Goal: Transaction & Acquisition: Download file/media

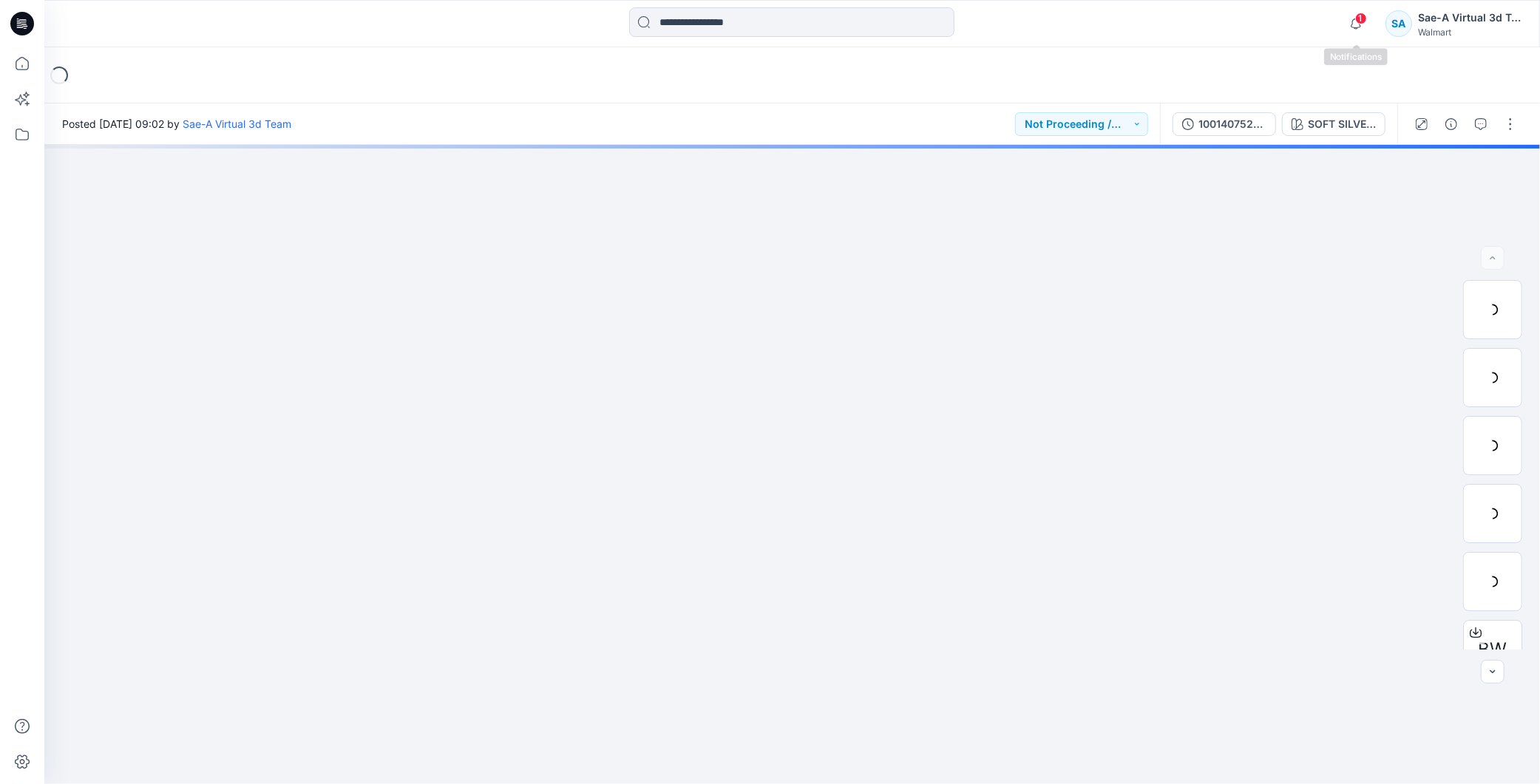
click at [1361, 22] on span "1" at bounding box center [1360, 19] width 12 height 12
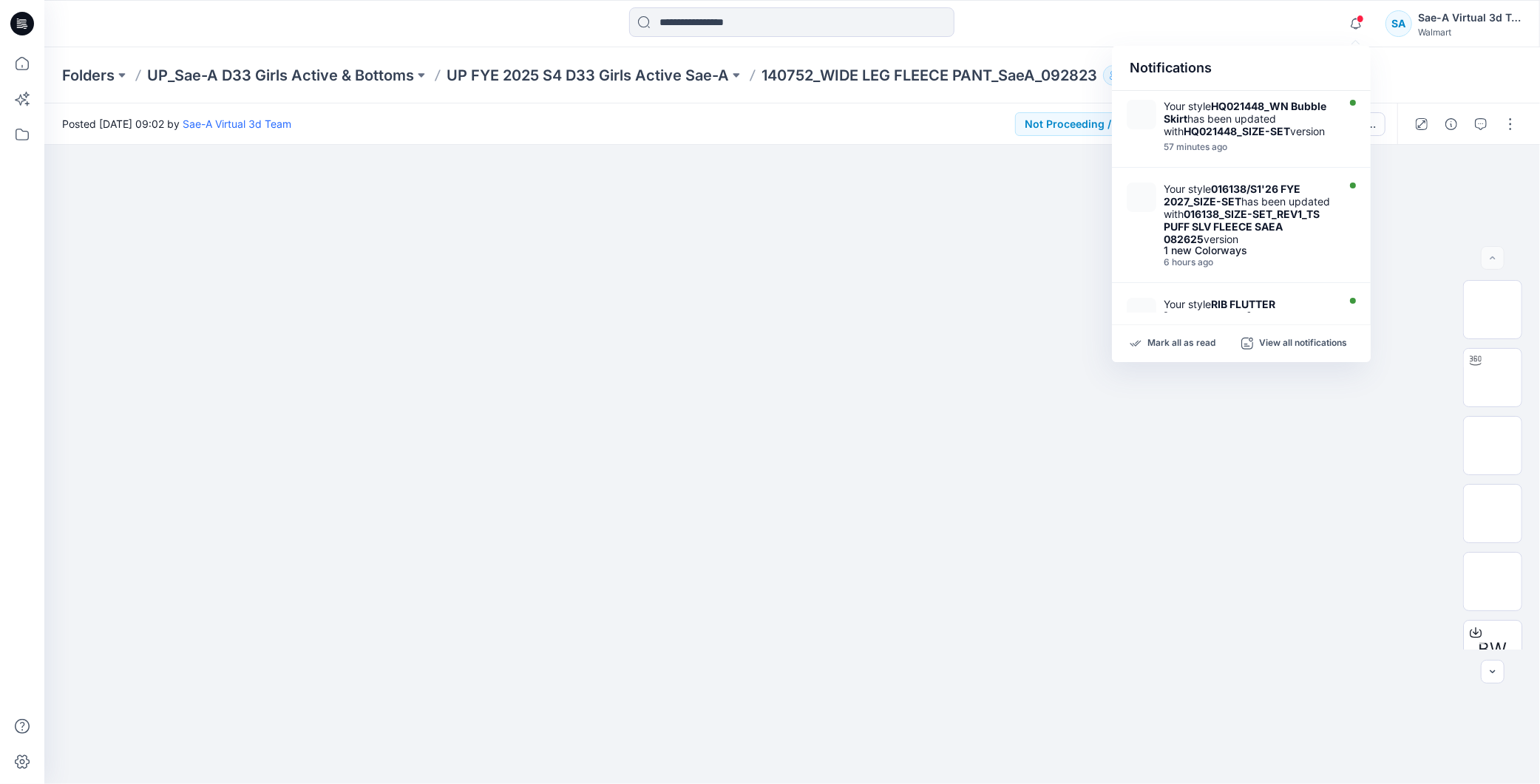
click at [19, 27] on icon at bounding box center [21, 23] width 23 height 23
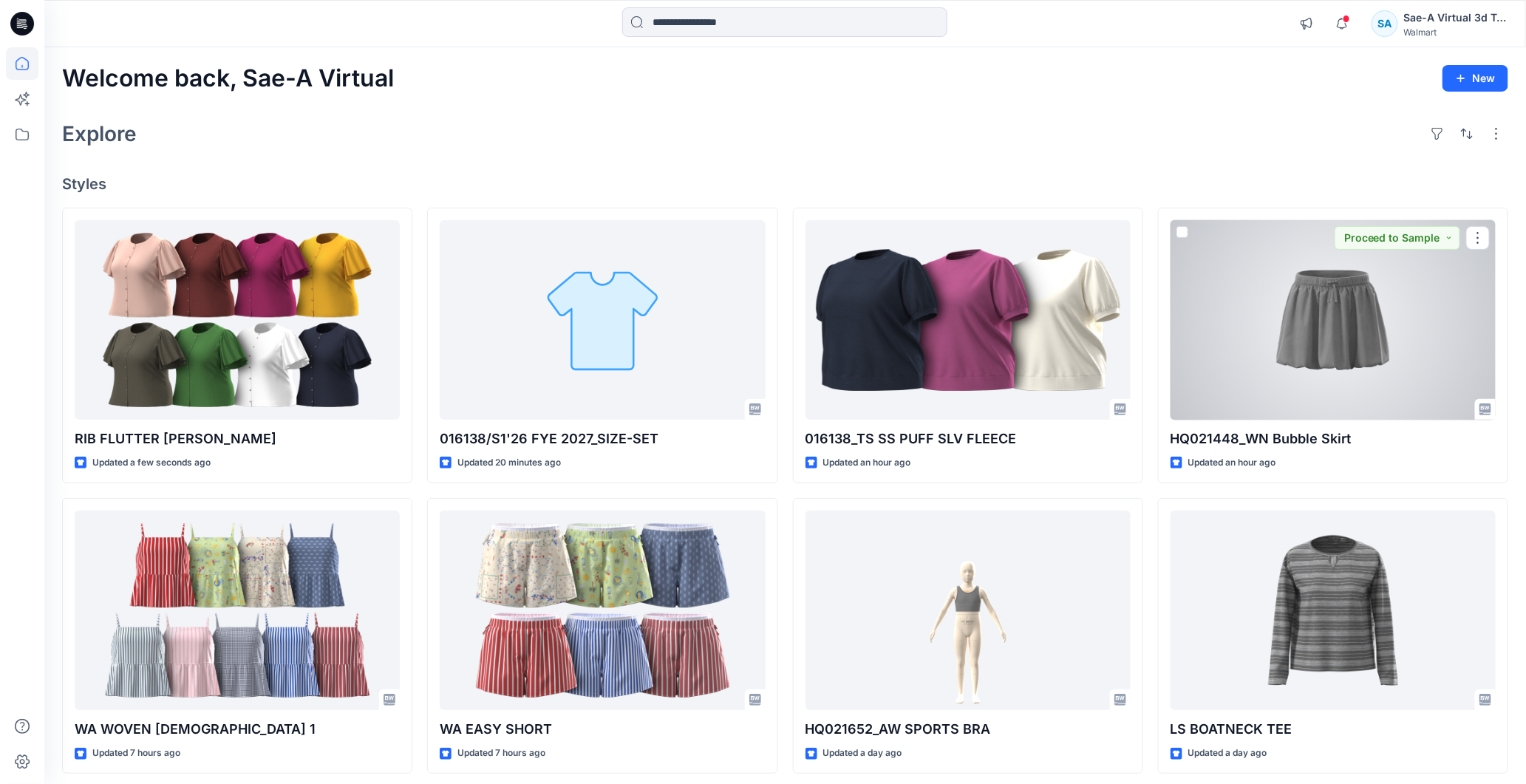
click at [1302, 338] on div at bounding box center [1333, 320] width 326 height 200
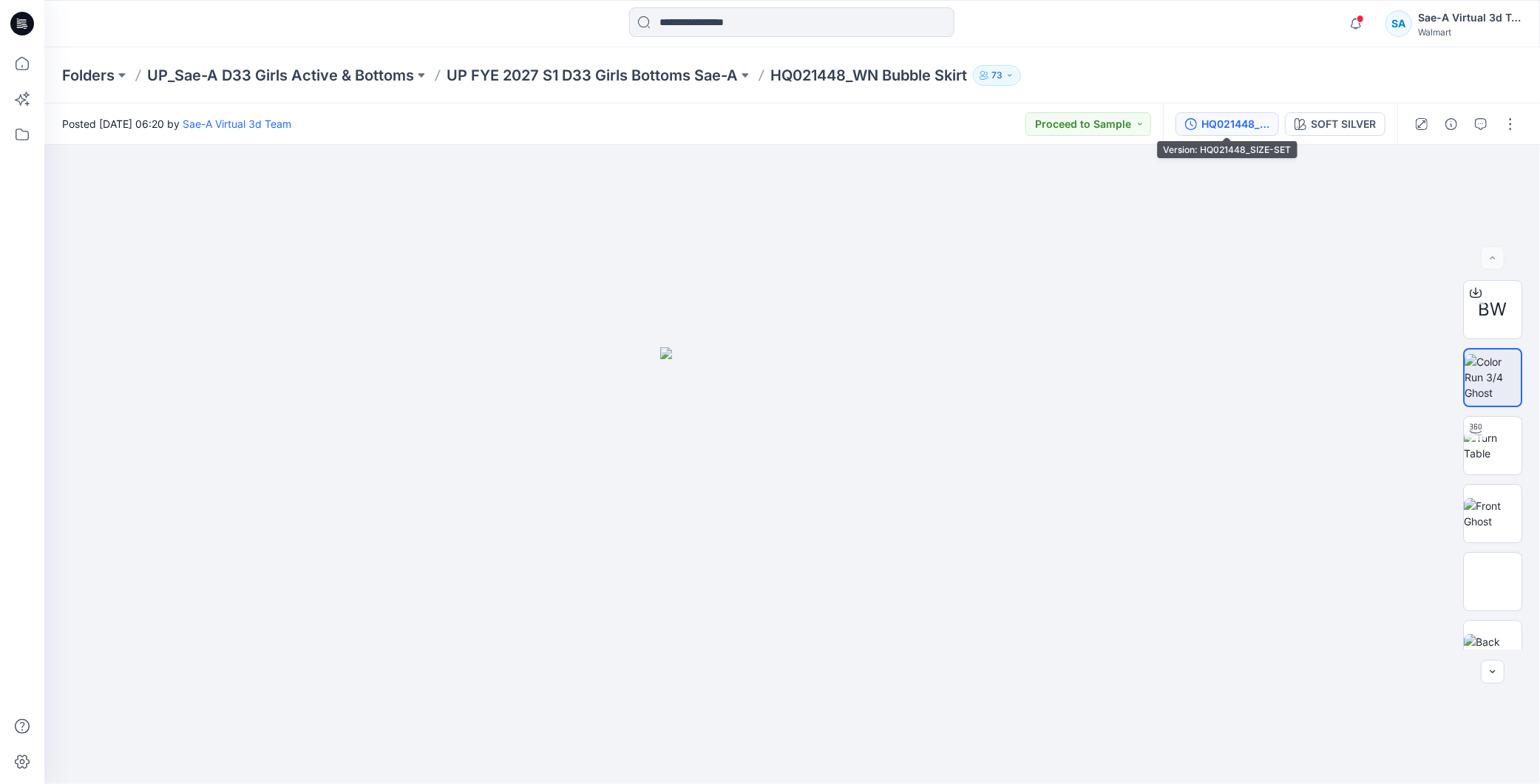
click at [1201, 120] on div "HQ021448_SIZE-SET" at bounding box center [1235, 124] width 68 height 16
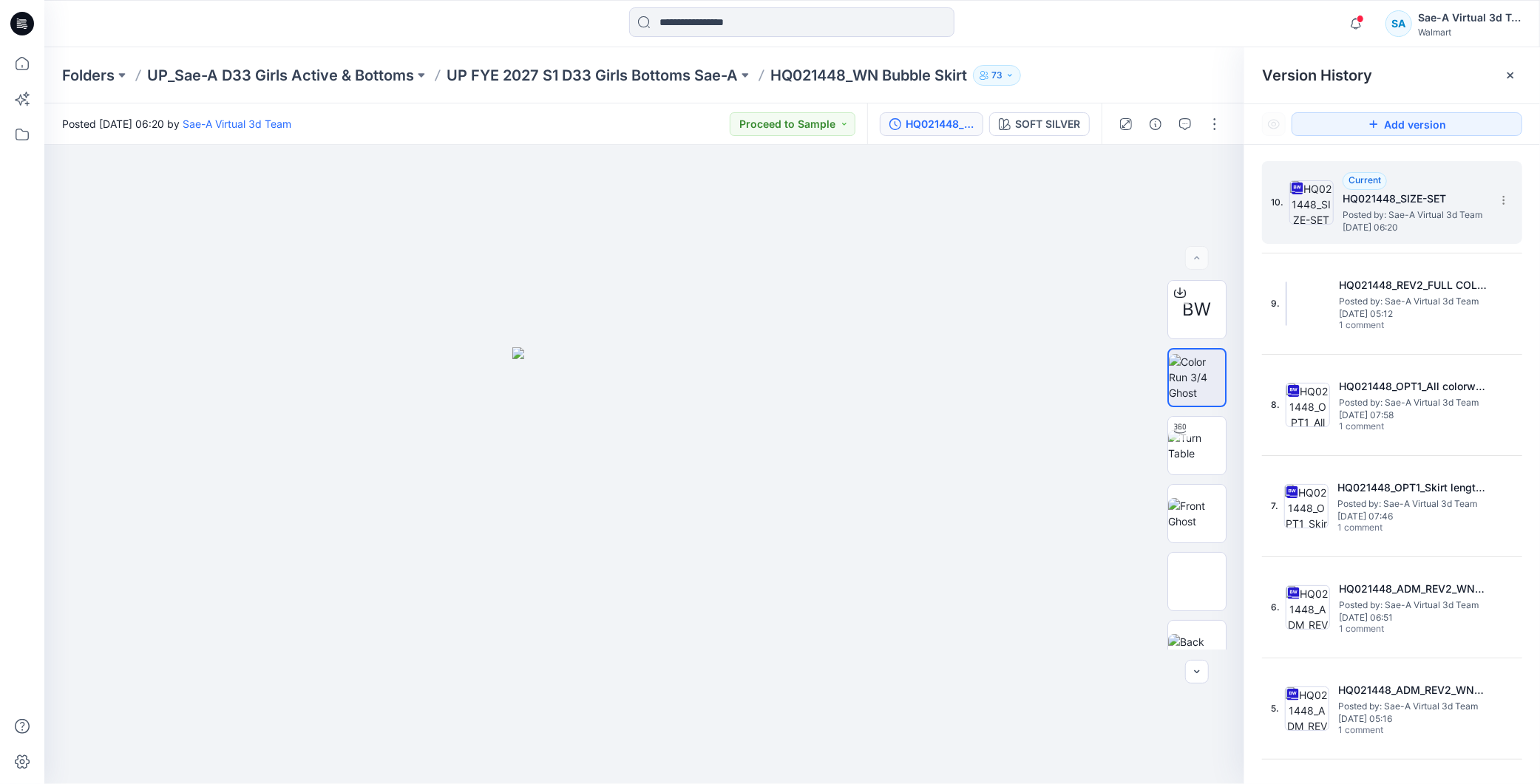
click at [1417, 201] on h5 "HQ021448_SIZE-SET" at bounding box center [1416, 198] width 148 height 18
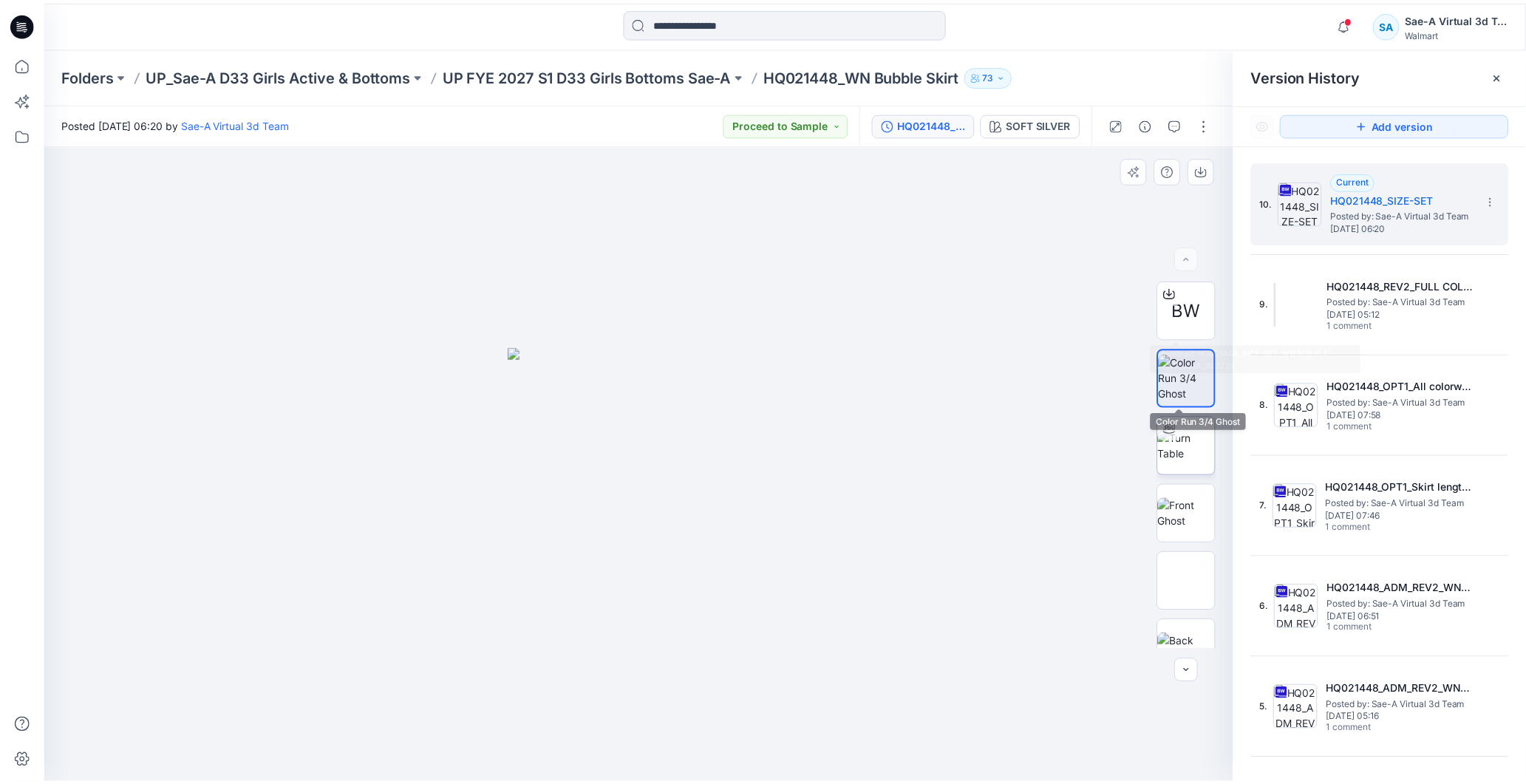
scroll to position [30, 0]
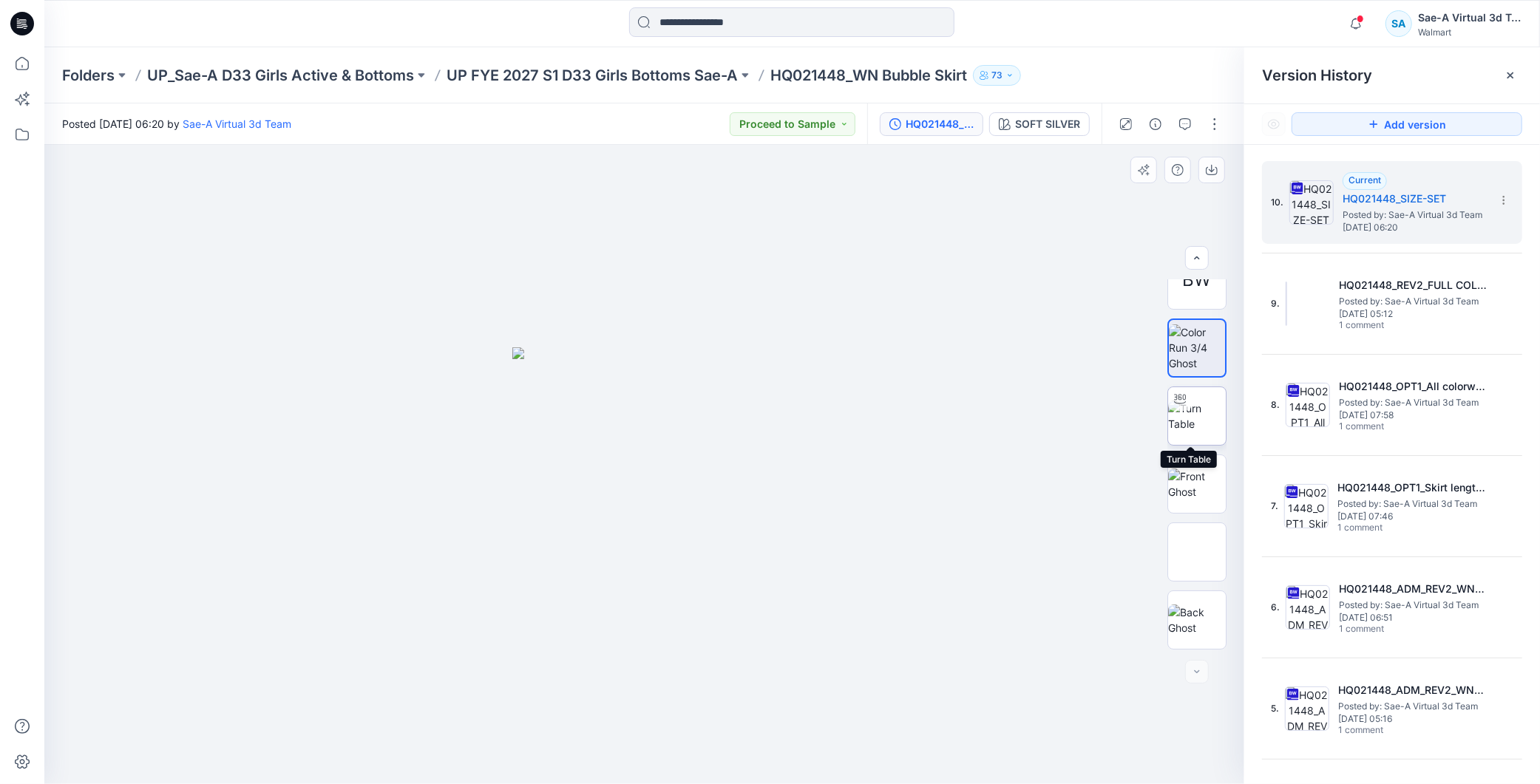
click at [1203, 412] on img at bounding box center [1197, 416] width 58 height 31
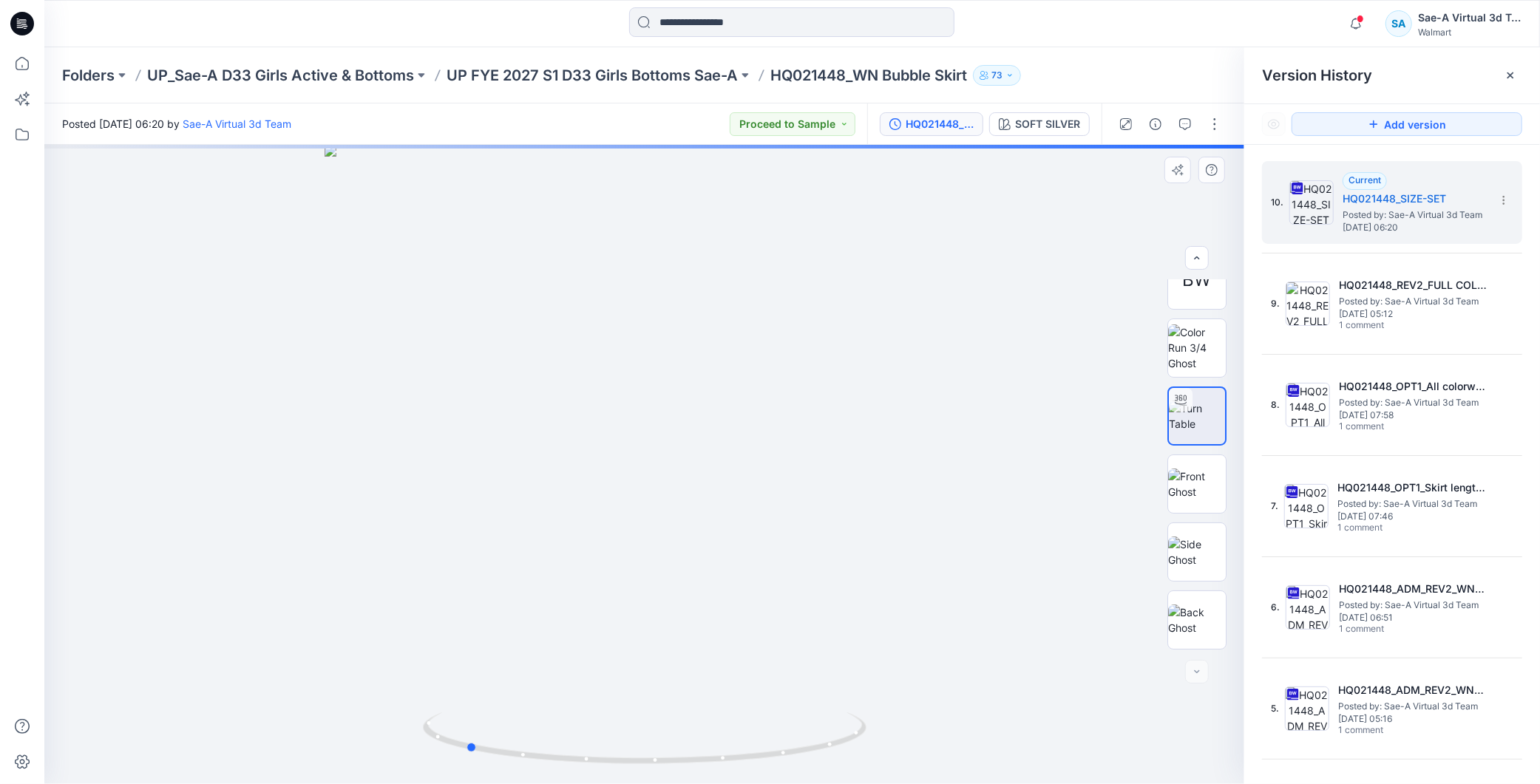
drag, startPoint x: 744, startPoint y: 746, endPoint x: 1009, endPoint y: 737, distance: 265.2
click at [1009, 737] on div at bounding box center [644, 464] width 1199 height 639
drag, startPoint x: 849, startPoint y: 523, endPoint x: 866, endPoint y: 432, distance: 92.6
click at [556, 60] on div "Folders UP_Sae-A D33 Girls Active & Bottoms UP FYE 2027 S1 D33 Girls Bottoms Sa…" at bounding box center [792, 75] width 1495 height 56
click at [557, 61] on div "Folders UP_Sae-A D33 Girls Active & Bottoms UP FYE 2027 S1 D33 Girls Bottoms Sa…" at bounding box center [792, 75] width 1495 height 56
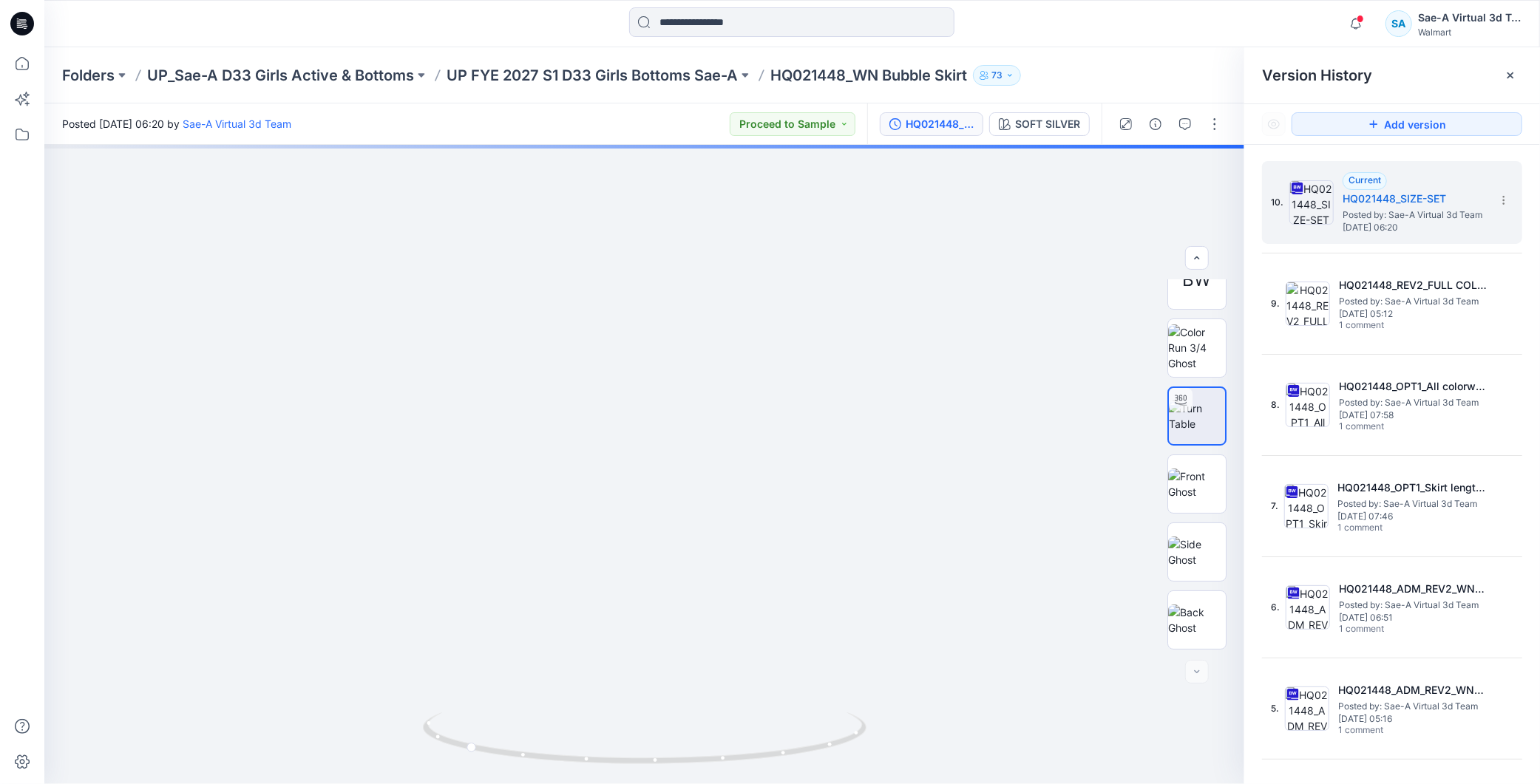
click at [16, 20] on icon at bounding box center [21, 23] width 23 height 23
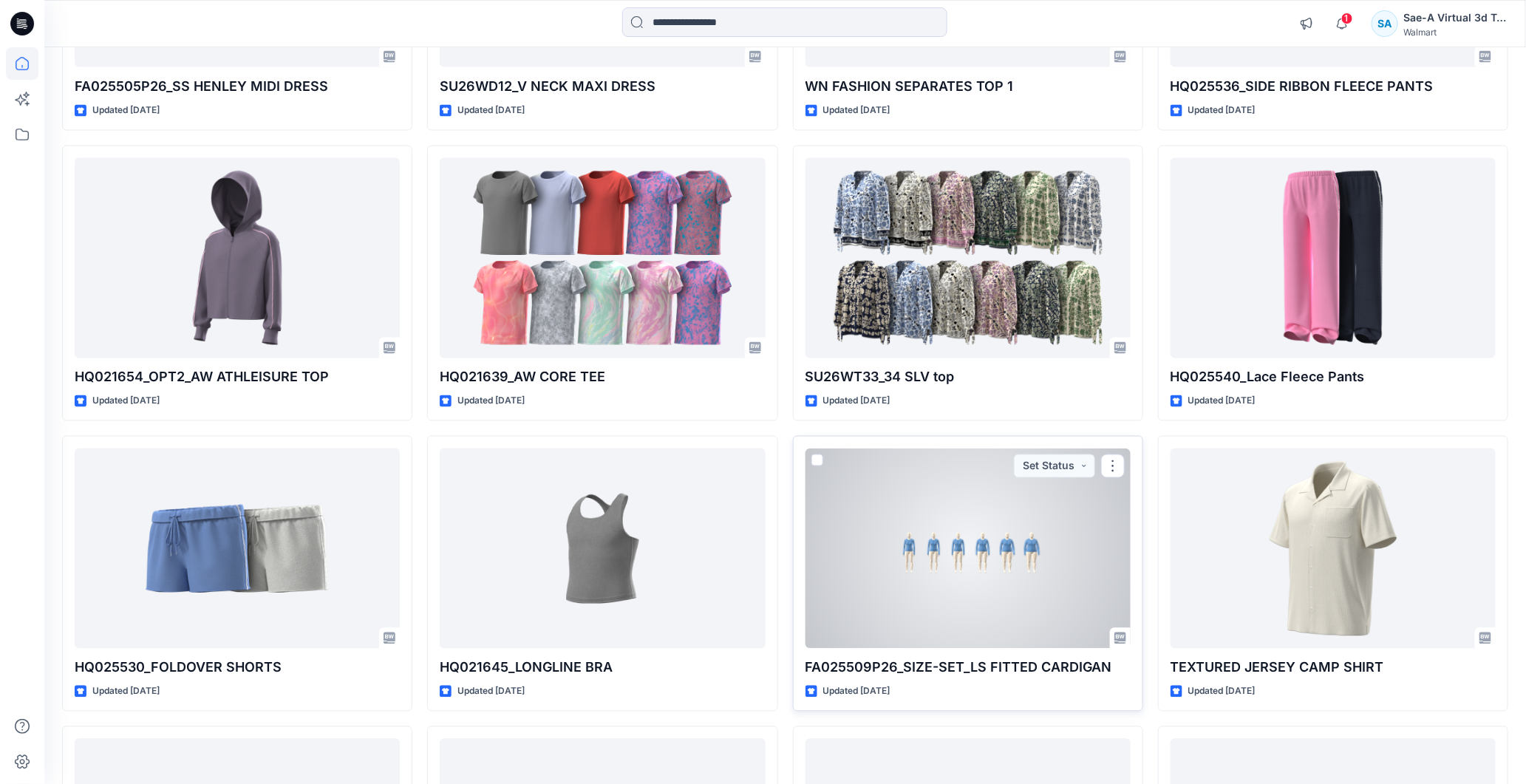
scroll to position [3920, 0]
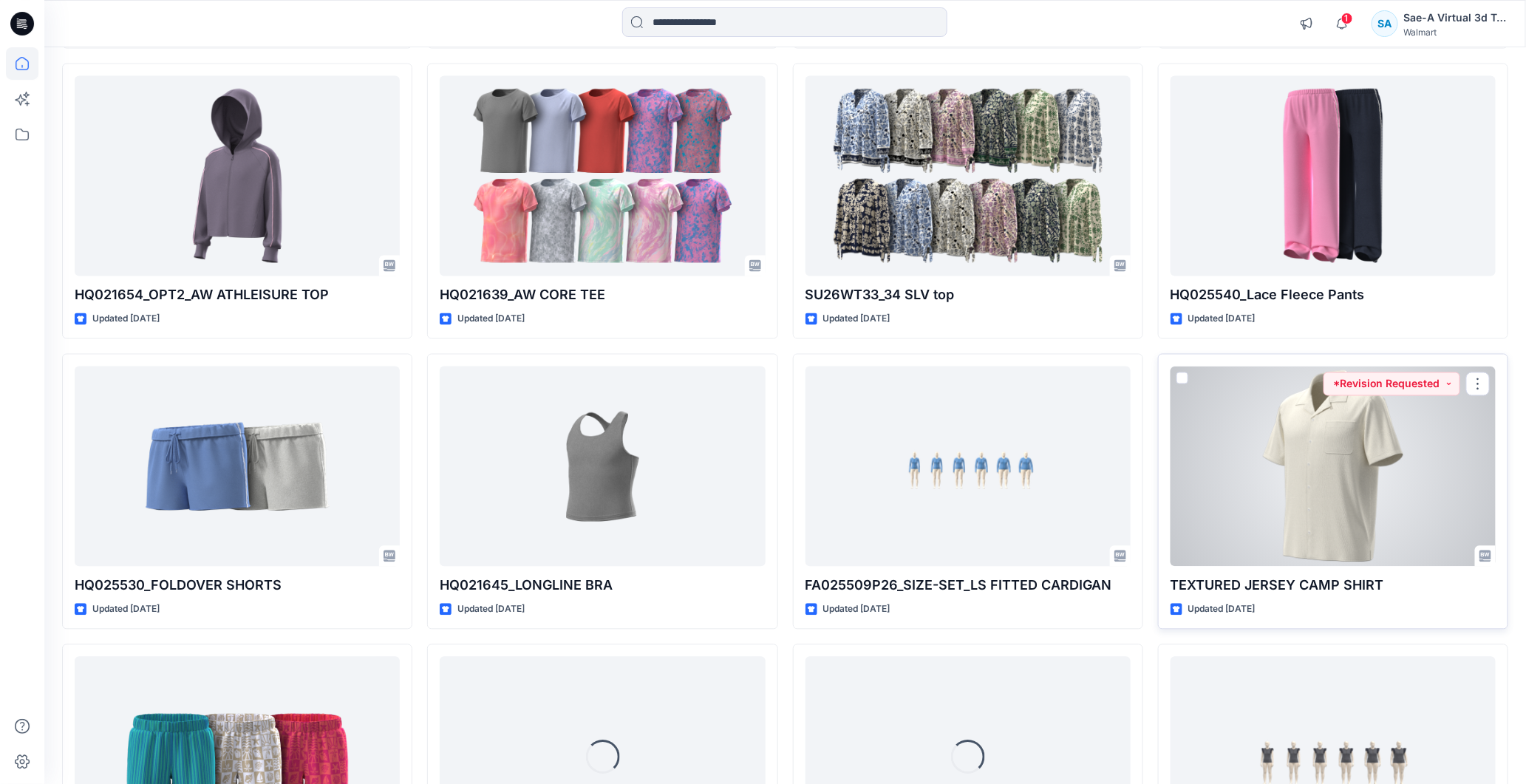
click at [1357, 479] on div at bounding box center [1333, 466] width 326 height 200
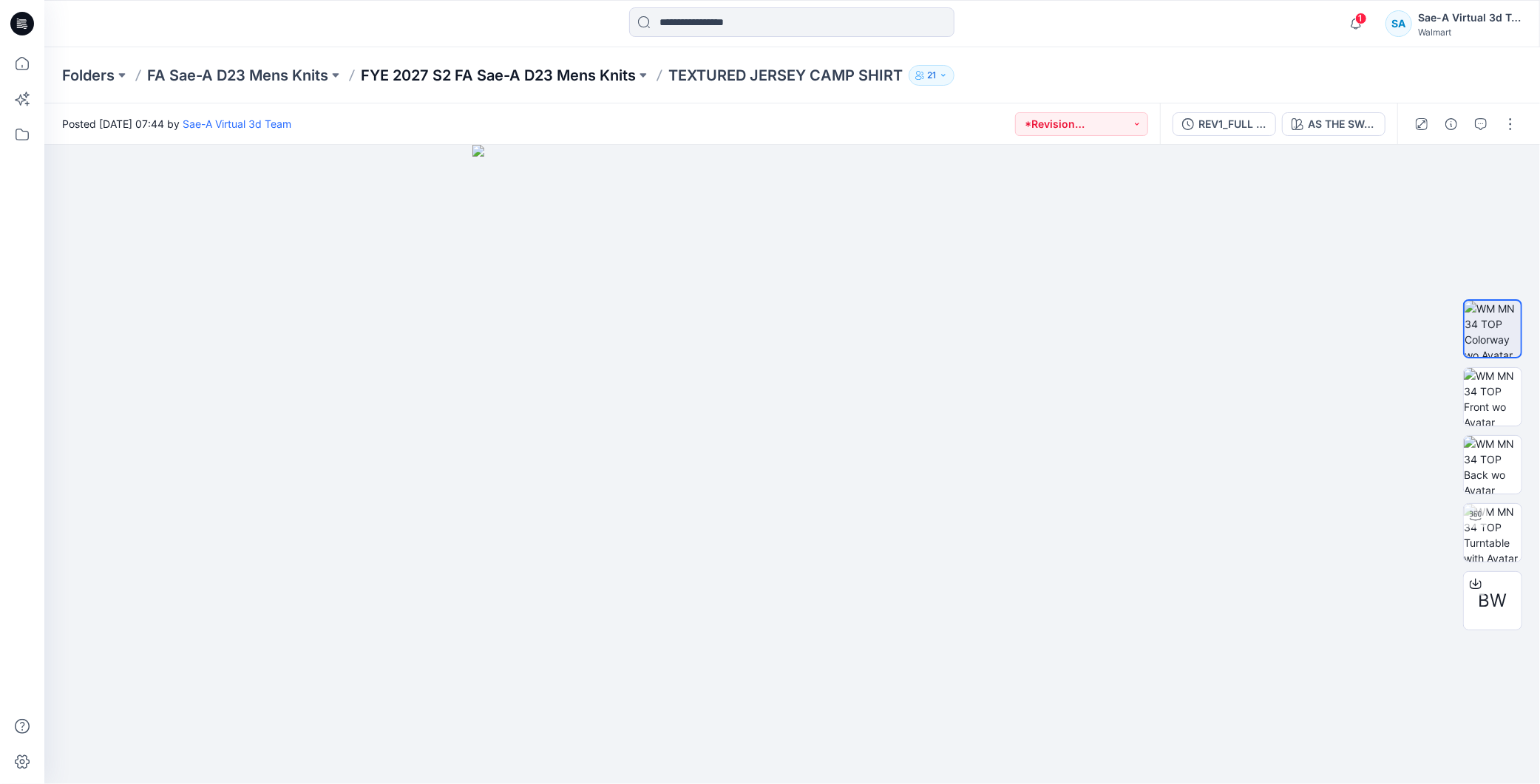
click at [601, 73] on p "FYE 2027 S2 FA Sae-A D23 Mens Knits" at bounding box center [499, 75] width 275 height 20
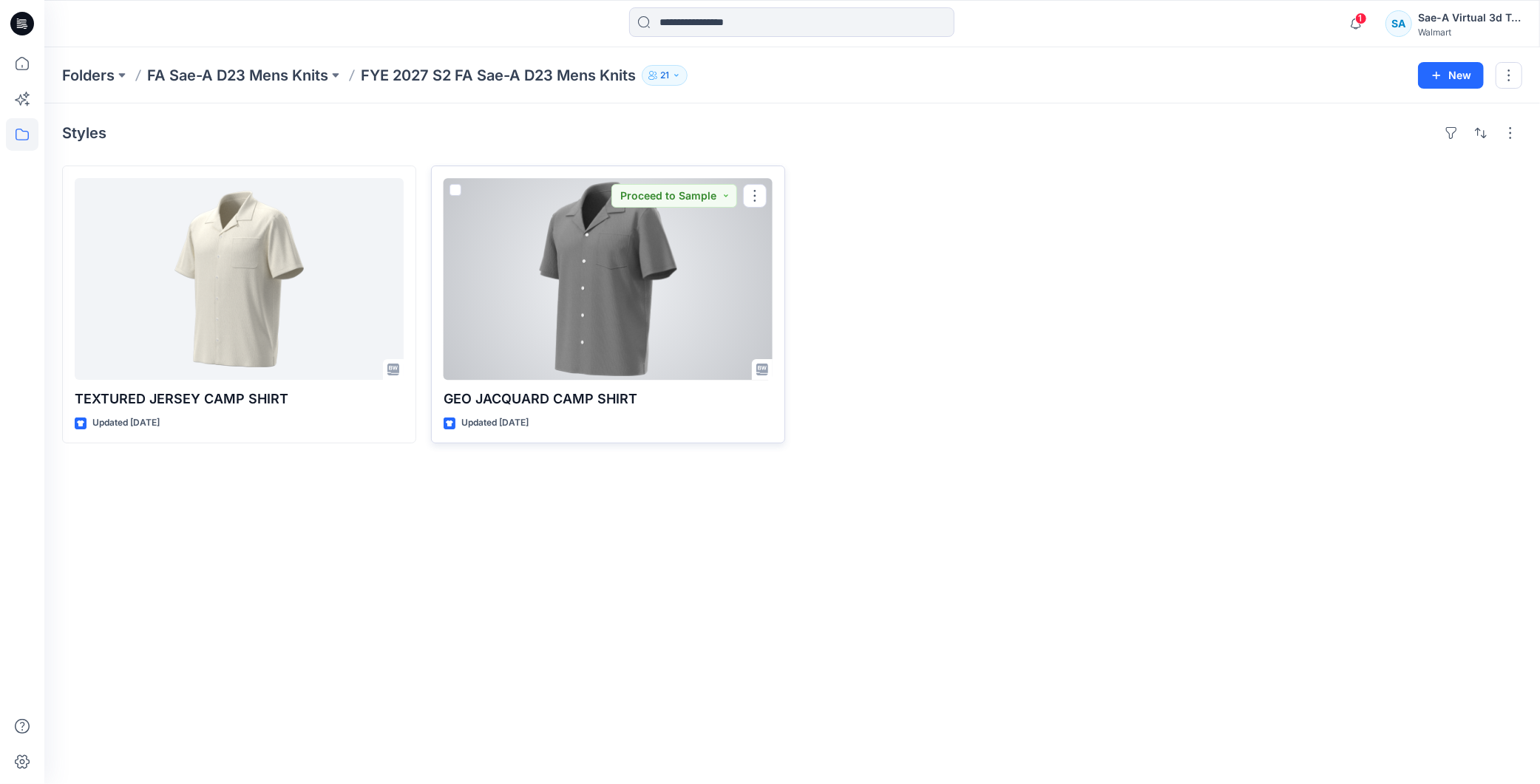
click at [656, 264] on div at bounding box center [609, 278] width 329 height 202
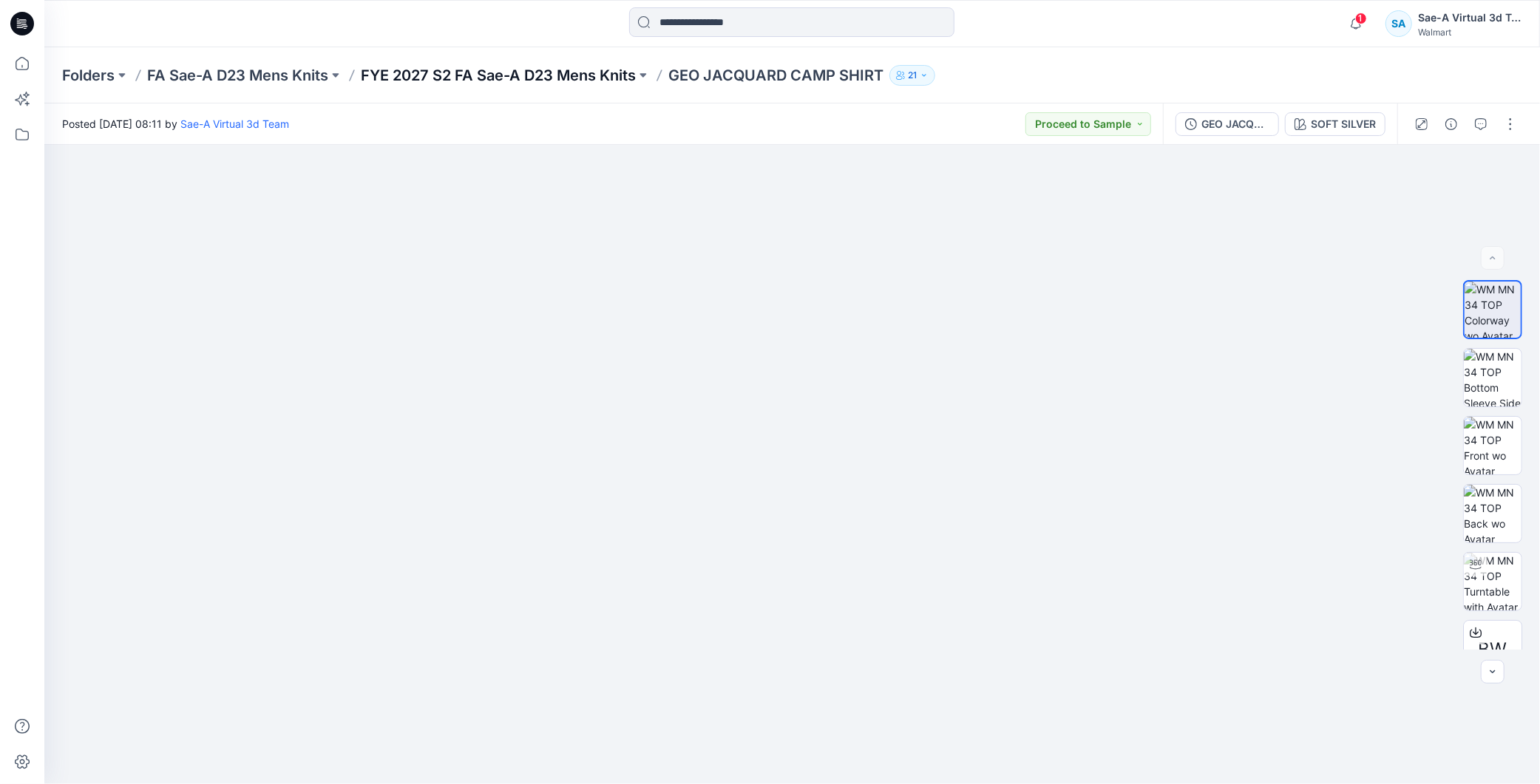
click at [606, 69] on p "FYE 2027 S2 FA Sae-A D23 Mens Knits" at bounding box center [499, 75] width 275 height 20
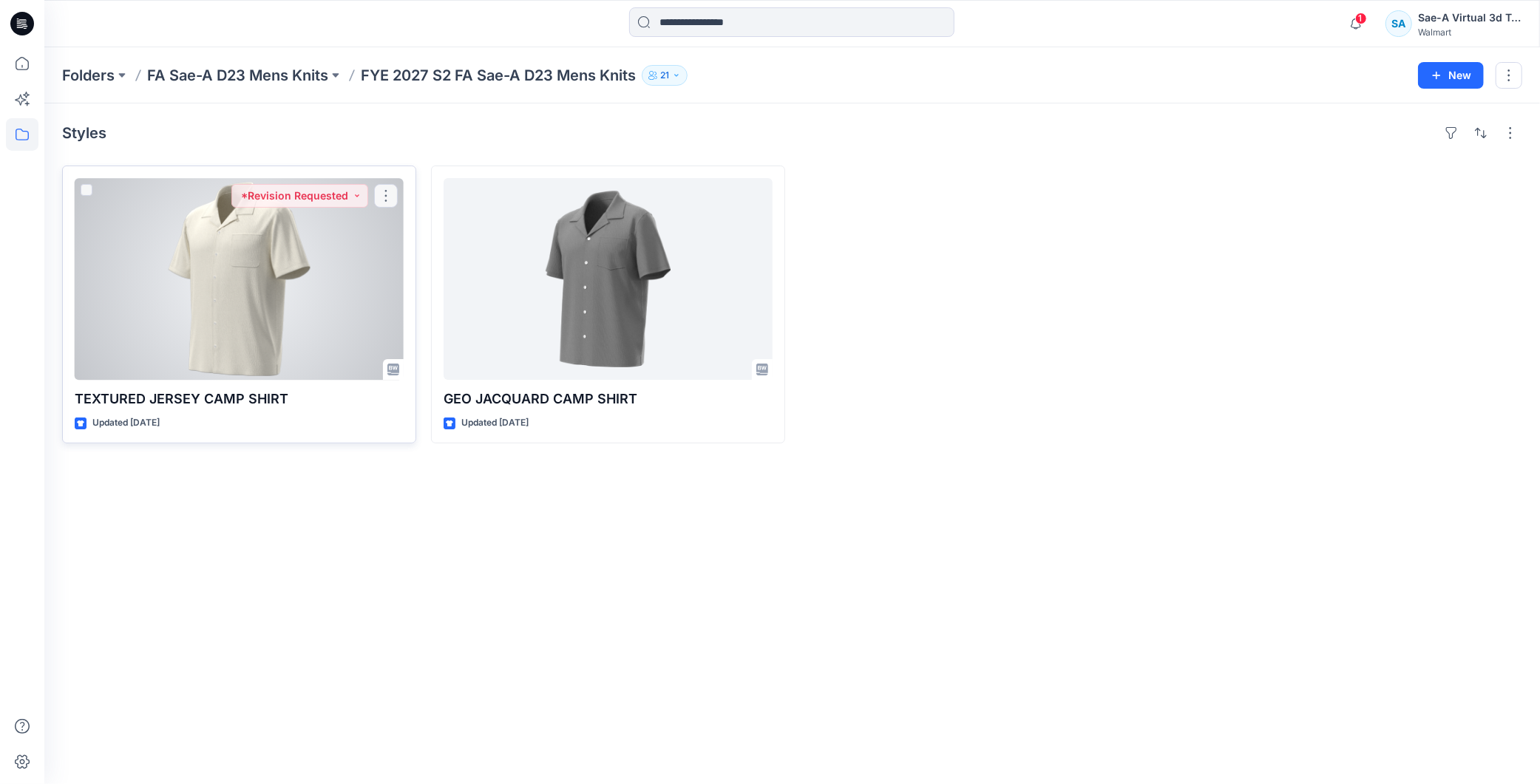
click at [213, 315] on div at bounding box center [239, 278] width 329 height 202
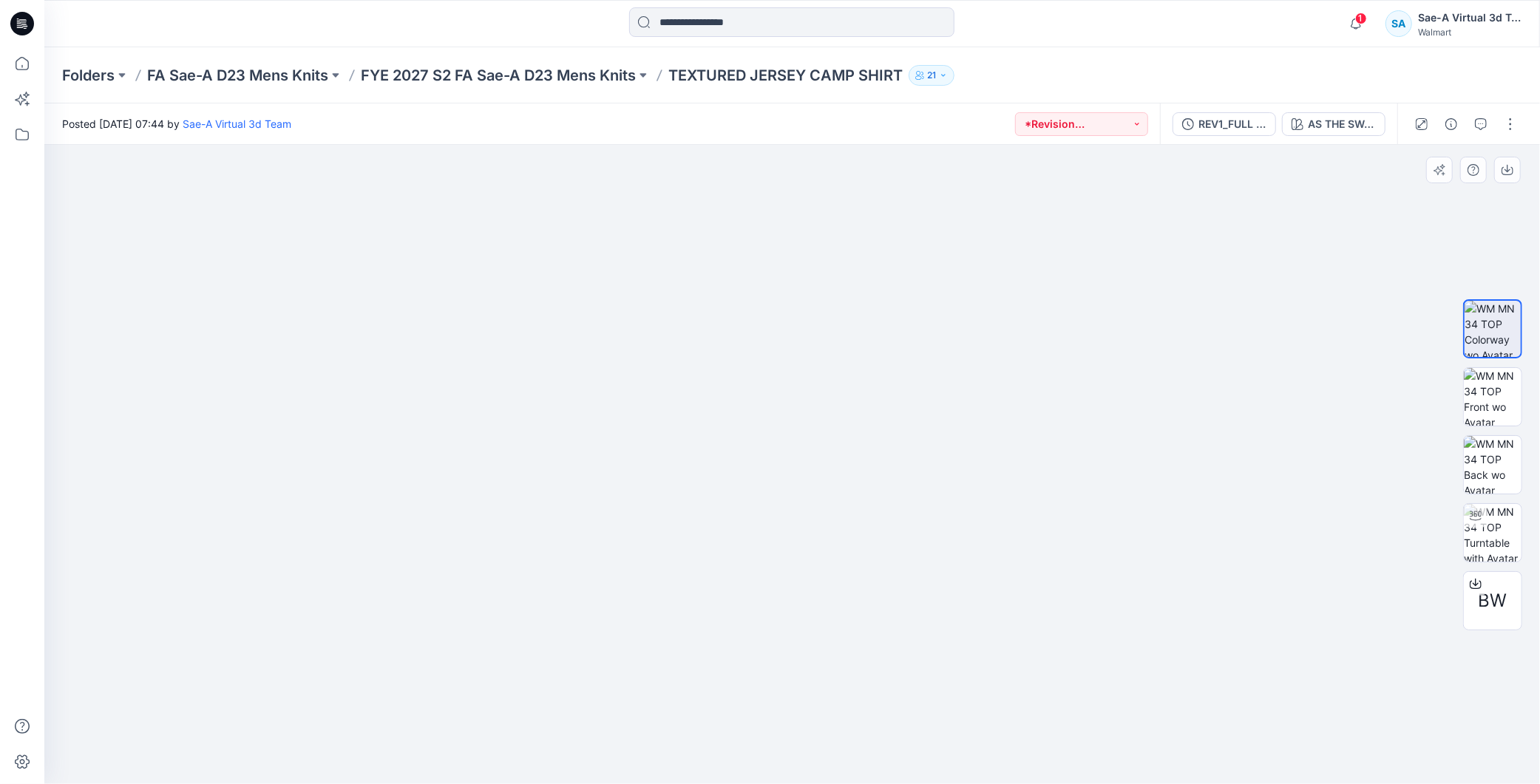
click at [1522, 385] on div "BW" at bounding box center [1493, 464] width 95 height 369
click at [1513, 386] on img at bounding box center [1493, 397] width 58 height 58
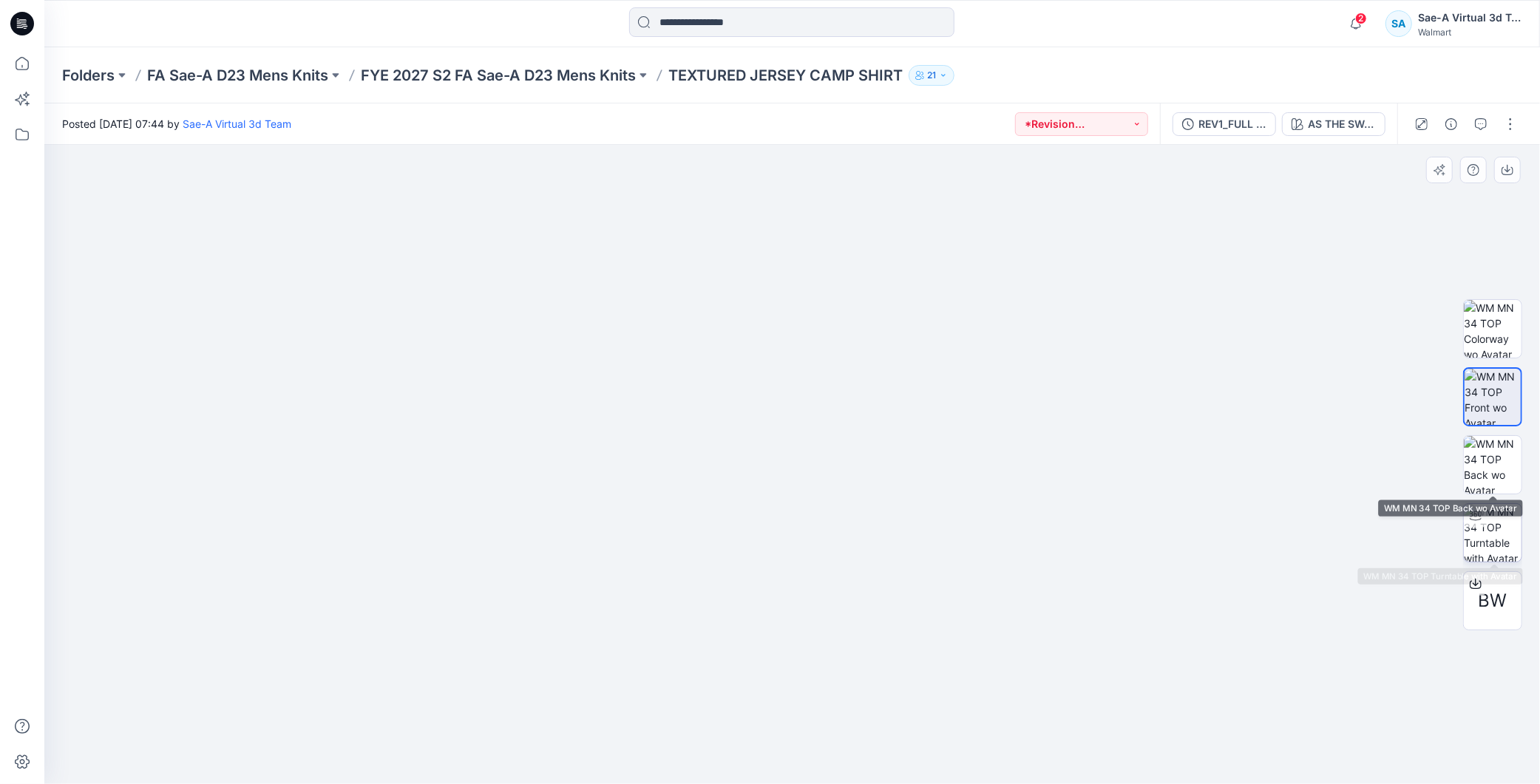
click at [1481, 530] on img at bounding box center [1493, 533] width 58 height 58
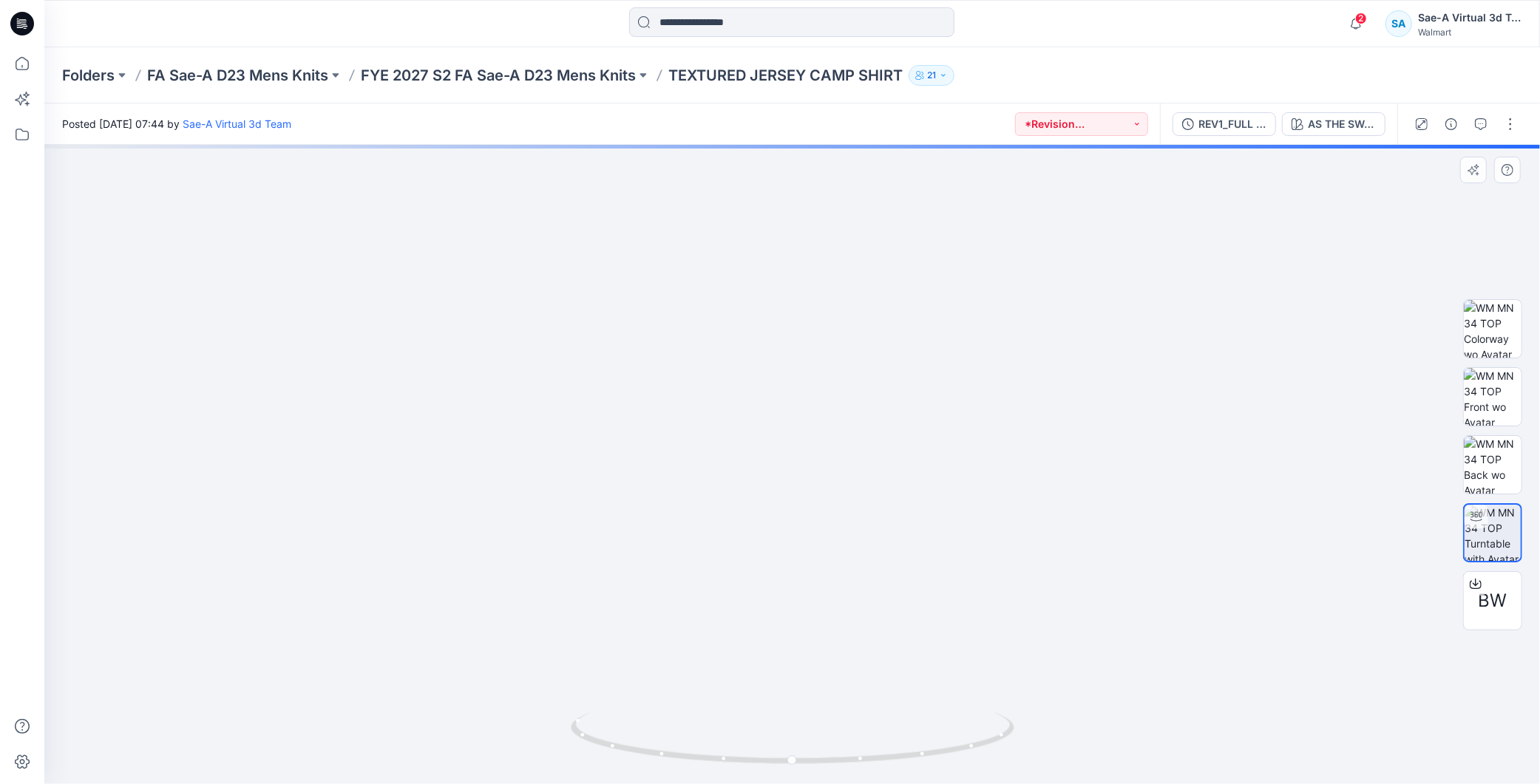
drag, startPoint x: 819, startPoint y: 379, endPoint x: 826, endPoint y: 488, distance: 109.2
click at [1334, 126] on div "AS THE SWATCH" at bounding box center [1341, 124] width 68 height 16
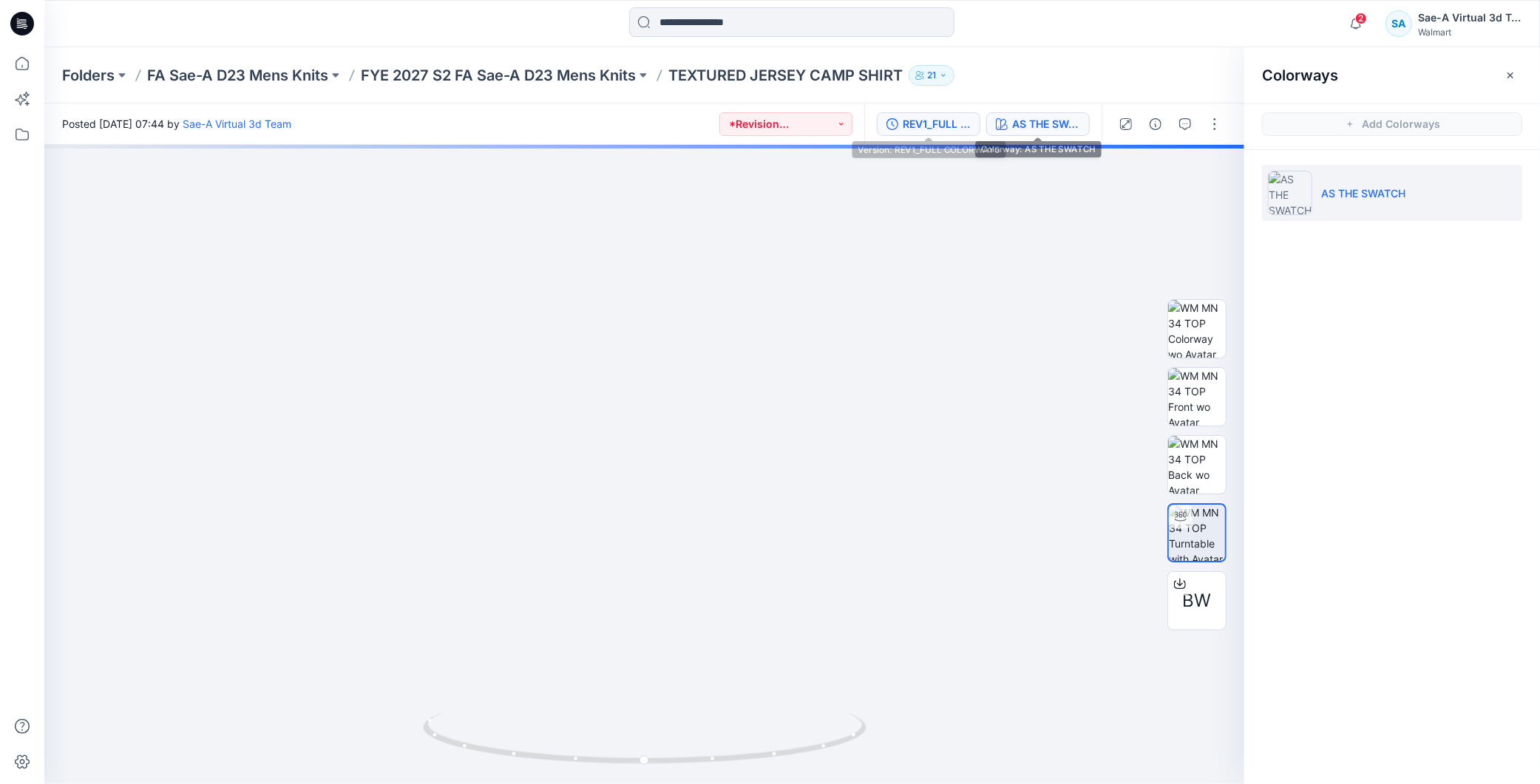
click at [958, 118] on div "REV1_FULL COLORWAYS" at bounding box center [936, 124] width 68 height 16
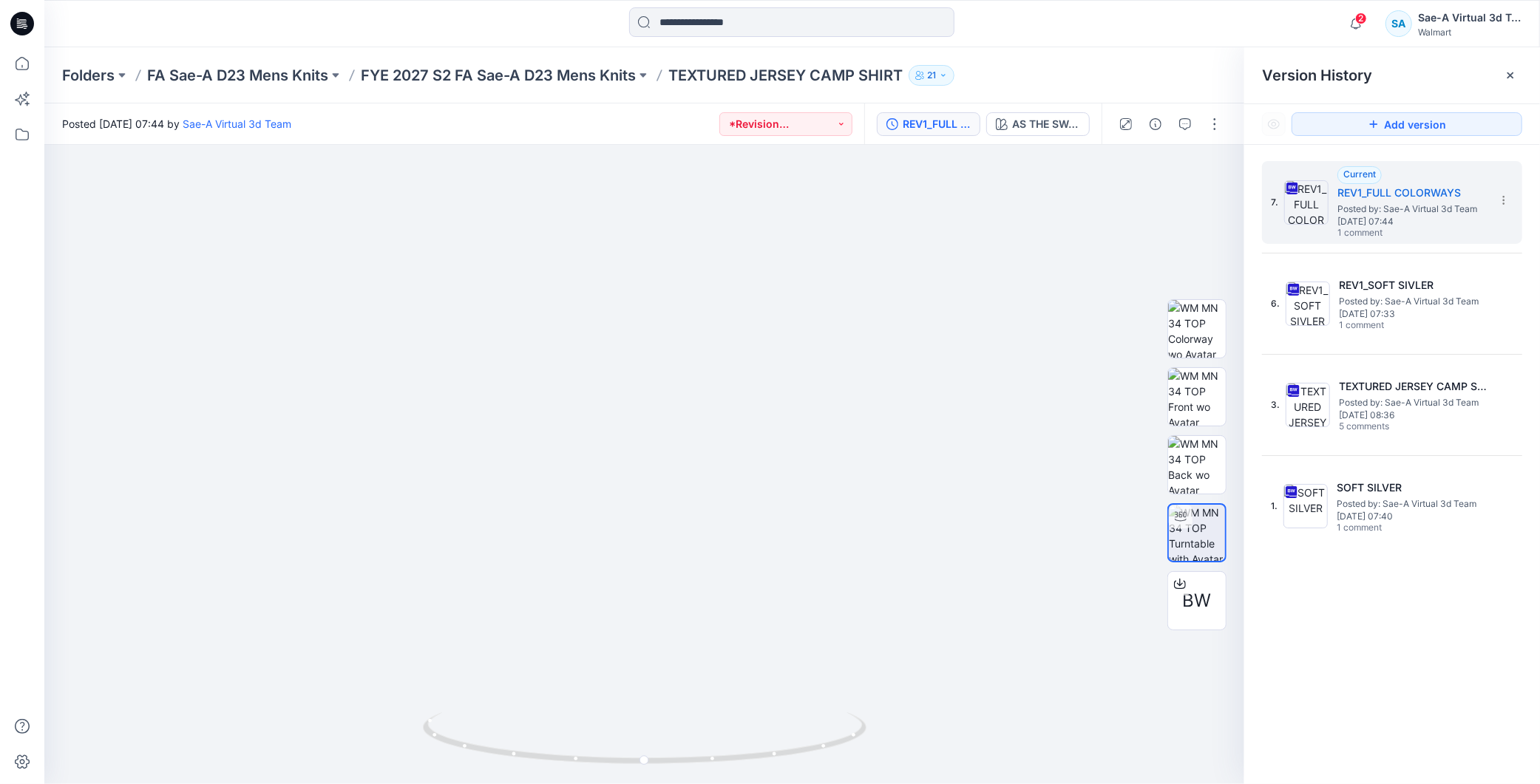
click at [1171, 126] on div at bounding box center [1170, 124] width 137 height 41
click at [1184, 121] on icon "button" at bounding box center [1185, 124] width 12 height 12
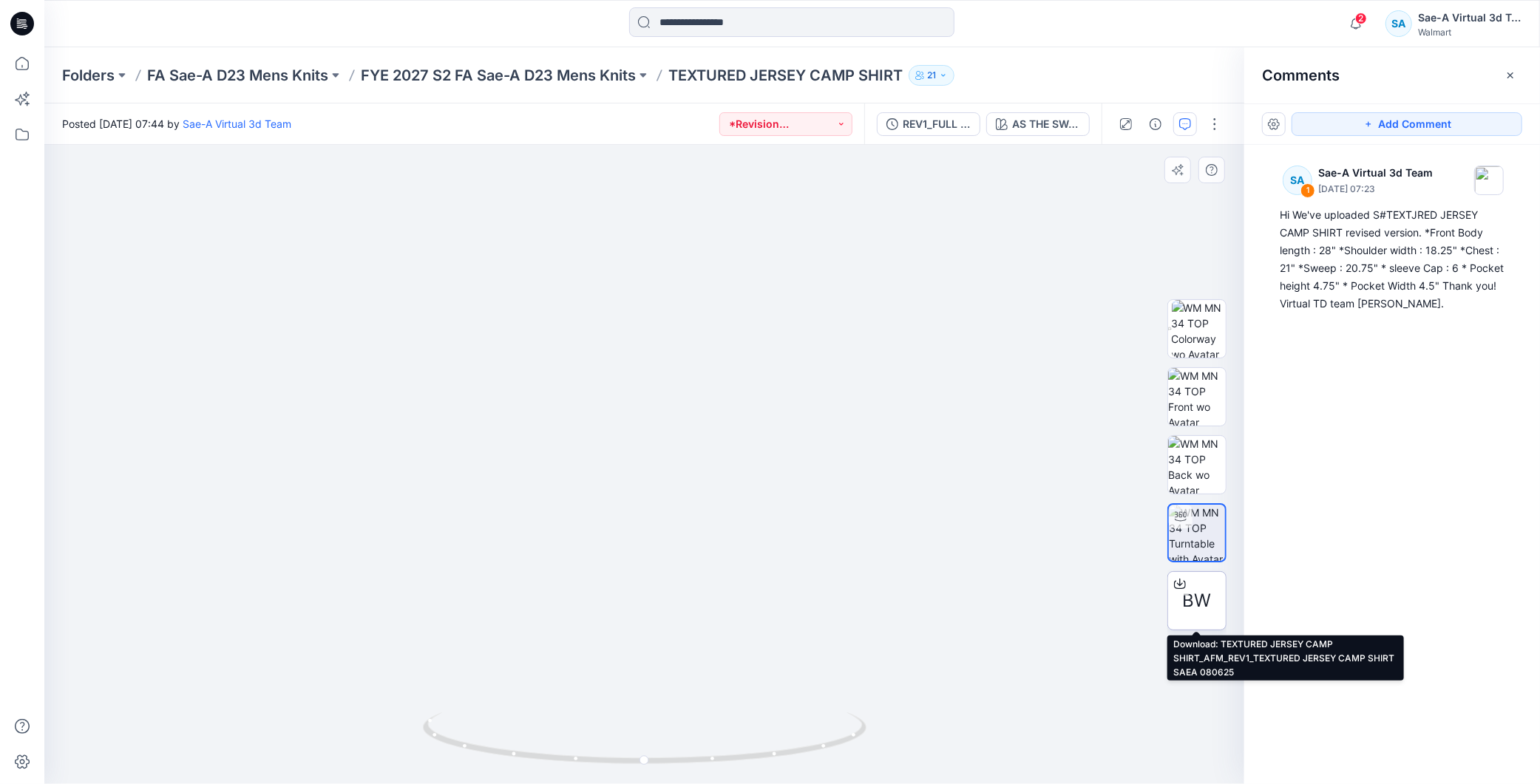
click at [1179, 584] on icon at bounding box center [1180, 583] width 12 height 12
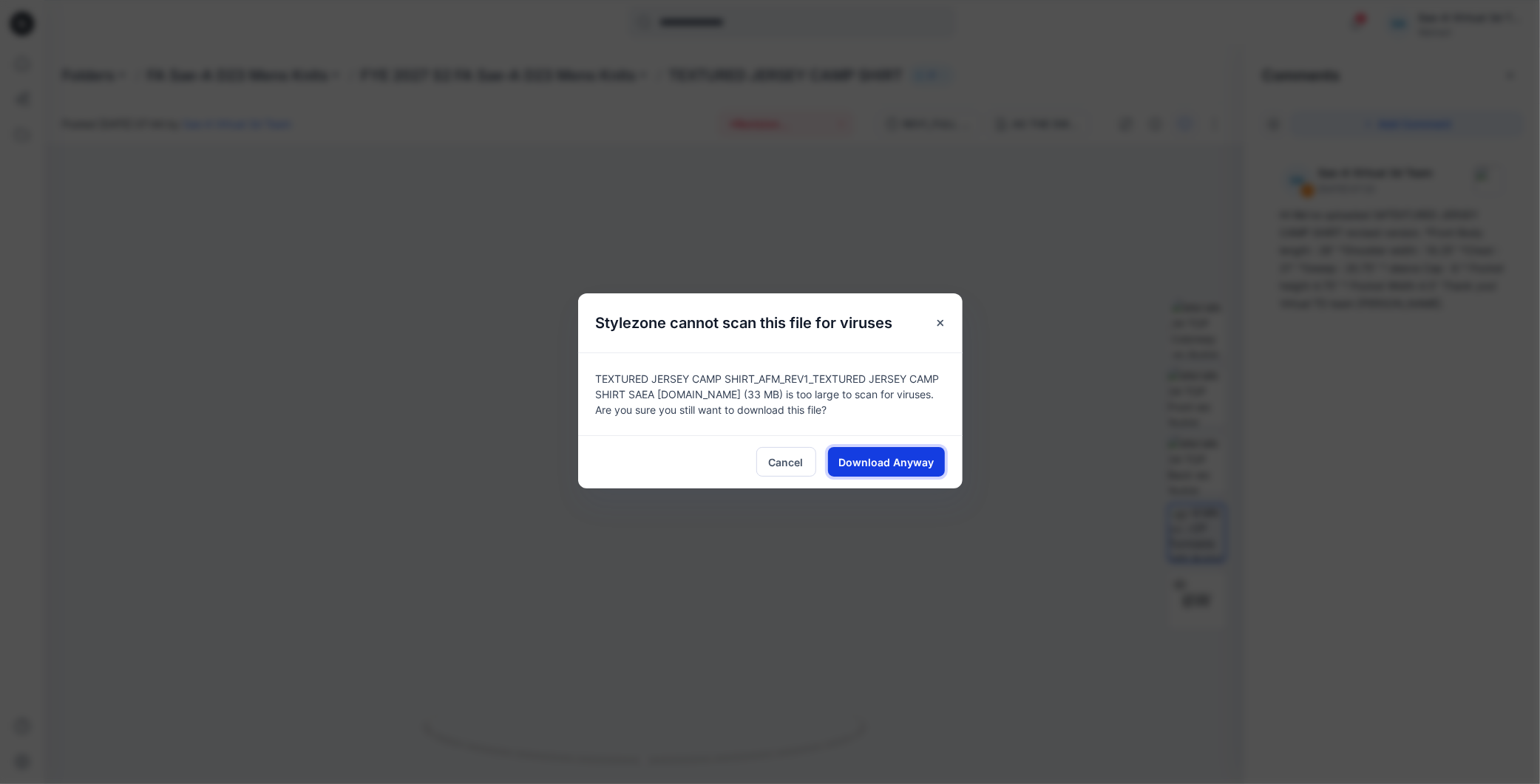
click at [858, 462] on span "Download Anyway" at bounding box center [886, 462] width 95 height 16
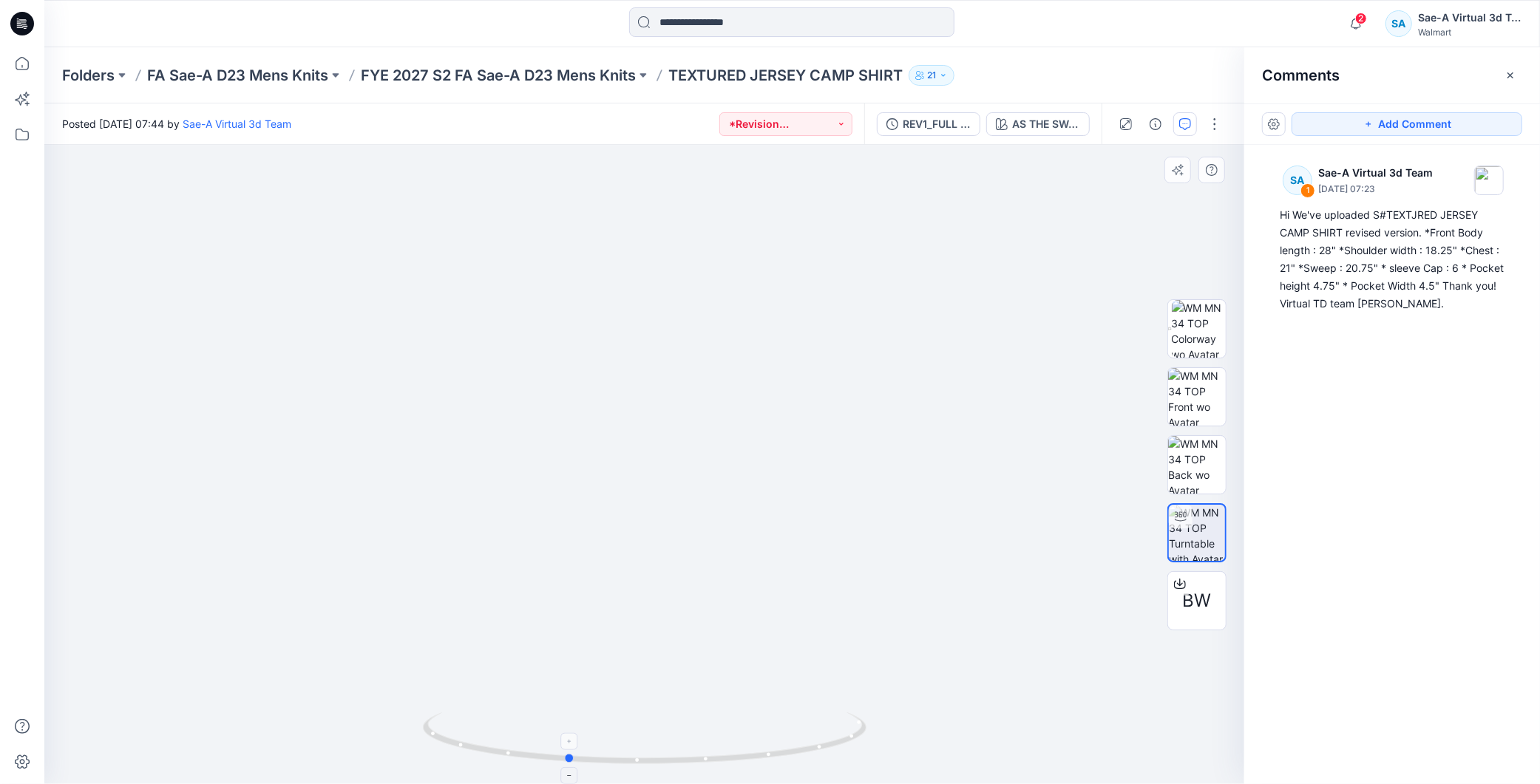
drag, startPoint x: 839, startPoint y: 731, endPoint x: 761, endPoint y: 754, distance: 81.3
click at [761, 754] on icon at bounding box center [646, 740] width 448 height 56
drag, startPoint x: 732, startPoint y: 766, endPoint x: 1044, endPoint y: 736, distance: 313.4
click at [1044, 736] on div at bounding box center [644, 464] width 1199 height 639
